Goal: Transaction & Acquisition: Obtain resource

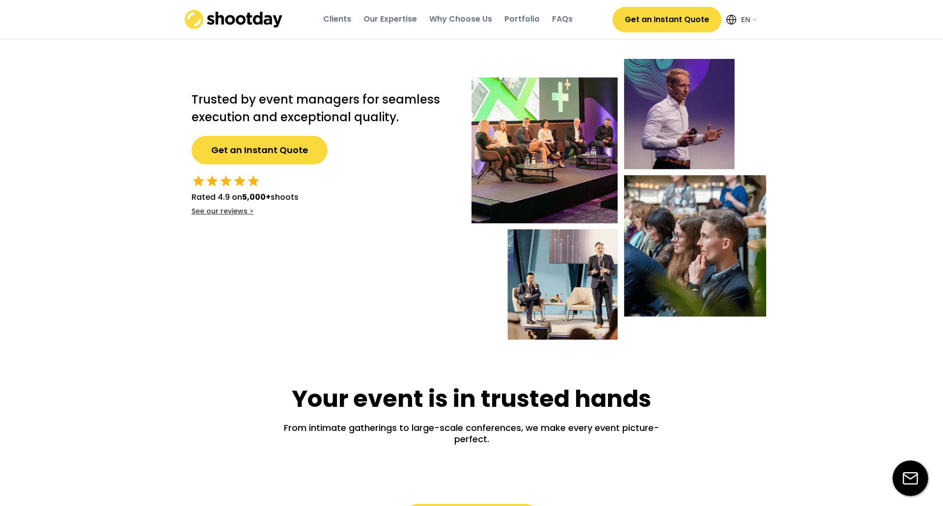
select select ""en""
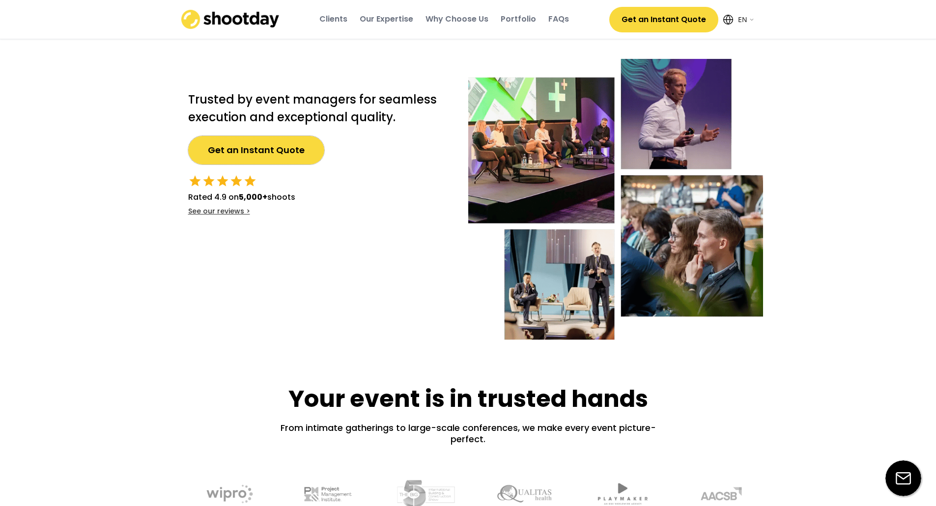
click at [250, 146] on button "Get an Instant Quote" at bounding box center [256, 150] width 136 height 28
